Goal: Use online tool/utility

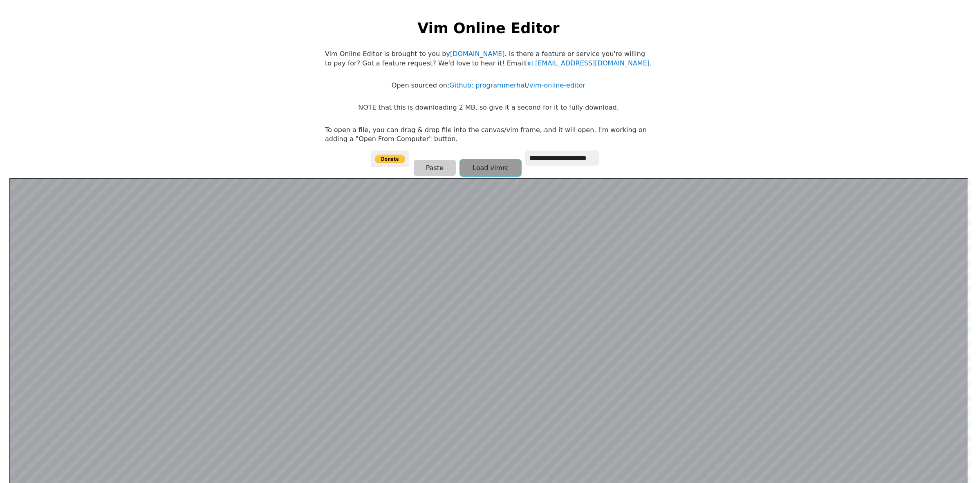
click at [460, 176] on button "Load vimrc" at bounding box center [490, 168] width 61 height 16
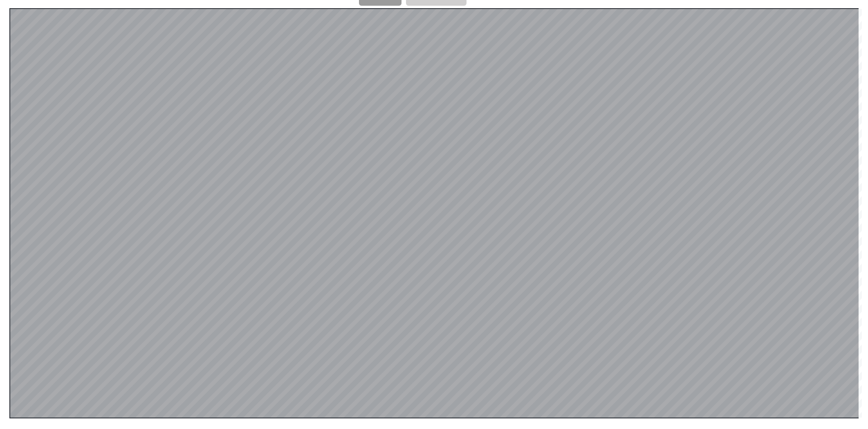
scroll to position [122, 0]
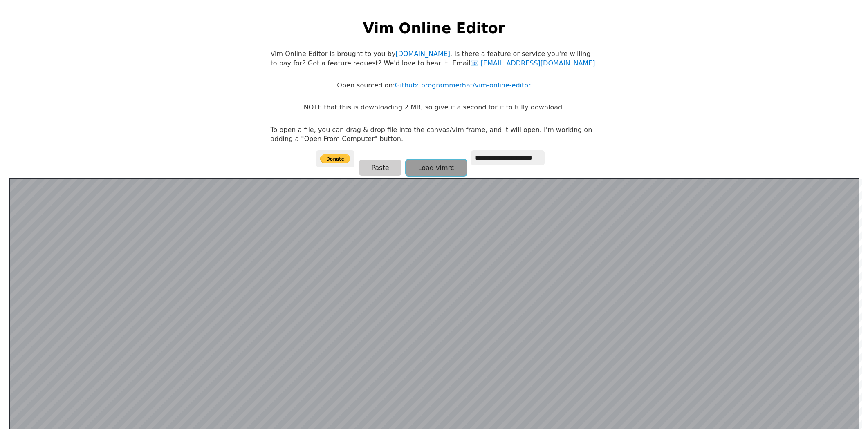
click at [426, 173] on button "Load vimrc" at bounding box center [436, 168] width 61 height 16
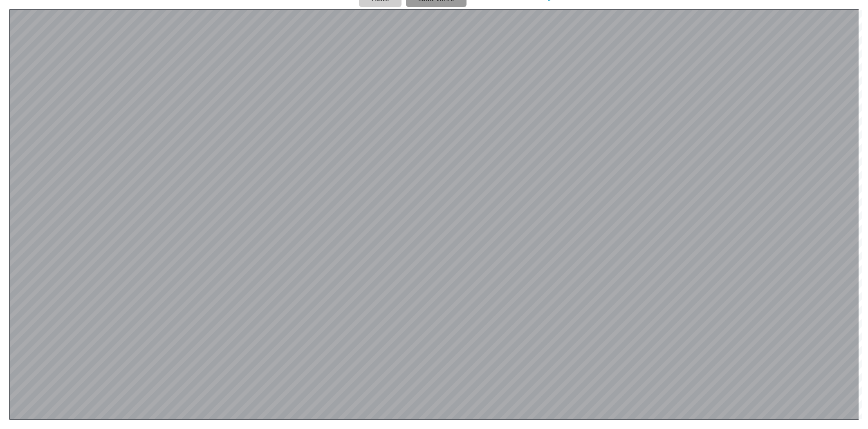
scroll to position [74, 0]
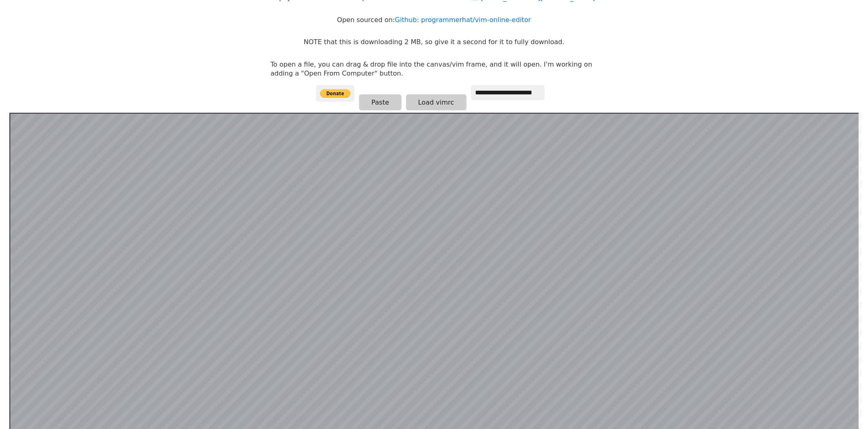
scroll to position [65, 0]
click at [489, 100] on input "**********" at bounding box center [508, 92] width 74 height 15
